Goal: Check status: Check status

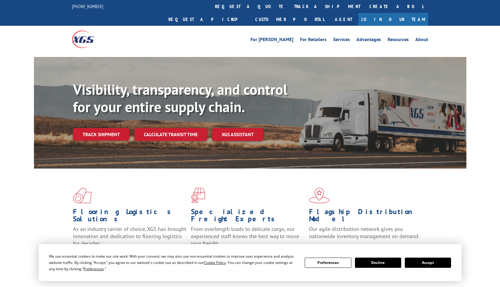
click at [432, 262] on button "Accept" at bounding box center [428, 263] width 46 height 10
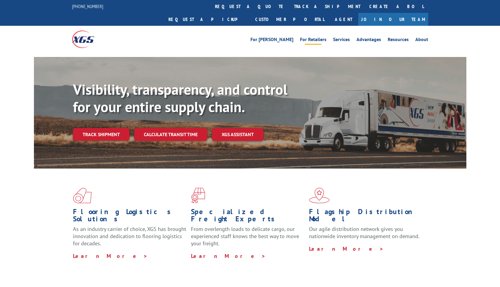
click at [318, 37] on link "For Retailers" at bounding box center [313, 40] width 26 height 7
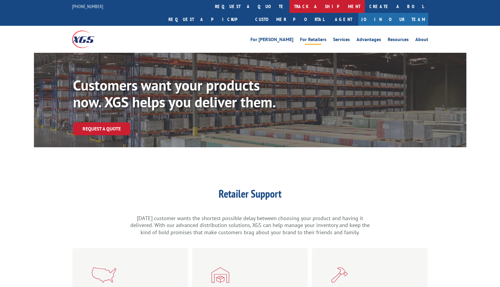
click at [290, 4] on link "track a shipment" at bounding box center [327, 6] width 75 height 13
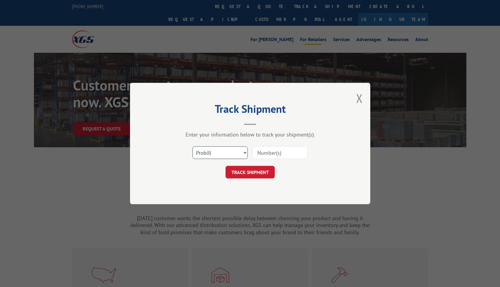
select select "bol"
click at [193, 147] on select "Select category... Probill BOL PO" at bounding box center [220, 153] width 55 height 13
click at [238, 173] on button "TRACK SHIPMENT" at bounding box center [250, 172] width 49 height 13
click at [275, 154] on input at bounding box center [279, 153] width 55 height 13
type input "17477444"
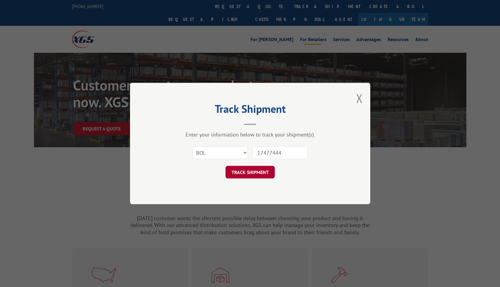
click at [252, 173] on button "TRACK SHIPMENT" at bounding box center [250, 172] width 49 height 13
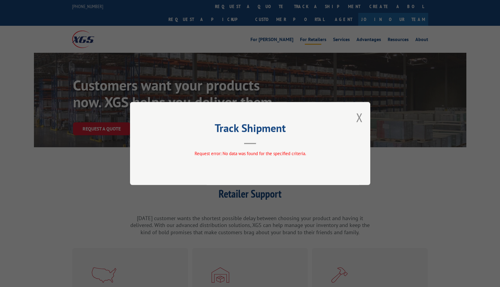
click at [248, 144] on hr at bounding box center [250, 143] width 12 height 1
click at [360, 117] on button "Close modal" at bounding box center [359, 118] width 7 height 16
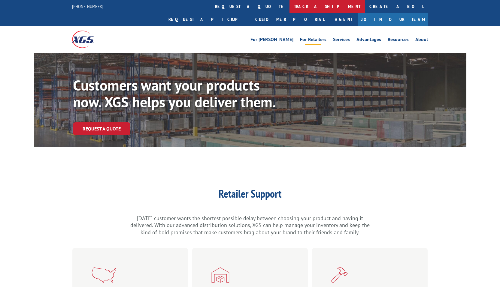
click at [290, 6] on link "track a shipment" at bounding box center [327, 6] width 75 height 13
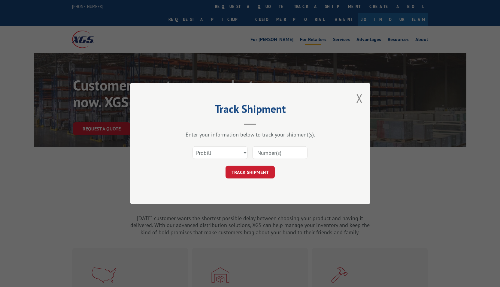
click at [249, 123] on header "Track Shipment" at bounding box center [250, 115] width 180 height 20
click at [235, 153] on select "Select category... Probill BOL PO" at bounding box center [220, 153] width 55 height 13
click at [244, 172] on button "TRACK SHIPMENT" at bounding box center [250, 172] width 49 height 13
type input "17477444"
click button "TRACK SHIPMENT" at bounding box center [250, 172] width 49 height 13
